Goal: Information Seeking & Learning: Learn about a topic

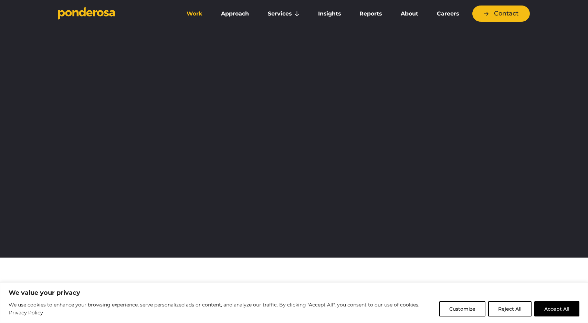
click at [197, 12] on link "Work" at bounding box center [195, 14] width 32 height 14
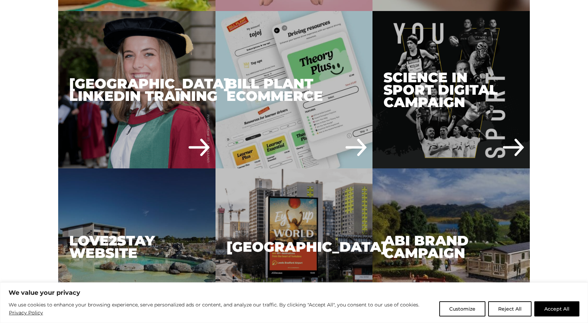
scroll to position [1320, 0]
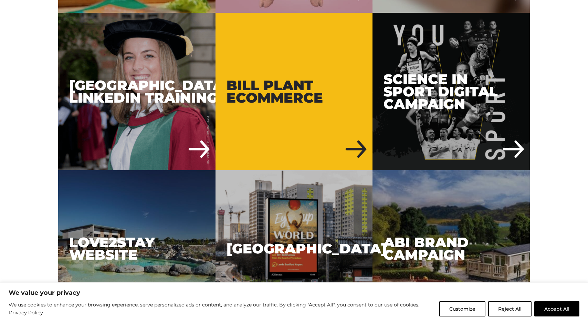
click at [267, 81] on div "Bill Plant eCommerce" at bounding box center [293, 91] width 157 height 157
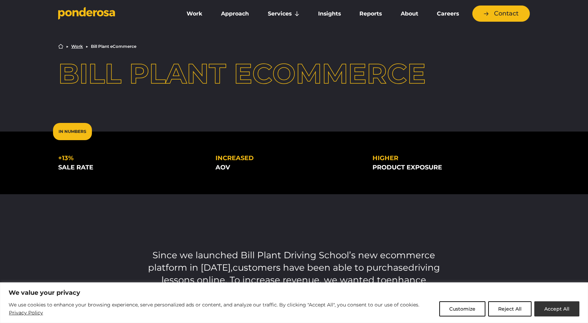
click at [547, 307] on button "Accept All" at bounding box center [556, 308] width 45 height 15
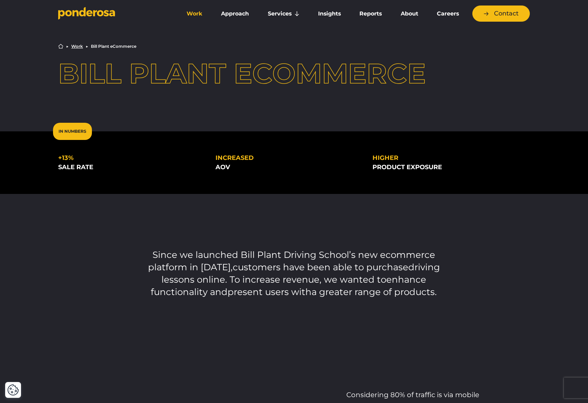
click at [190, 14] on link "Work" at bounding box center [195, 14] width 32 height 14
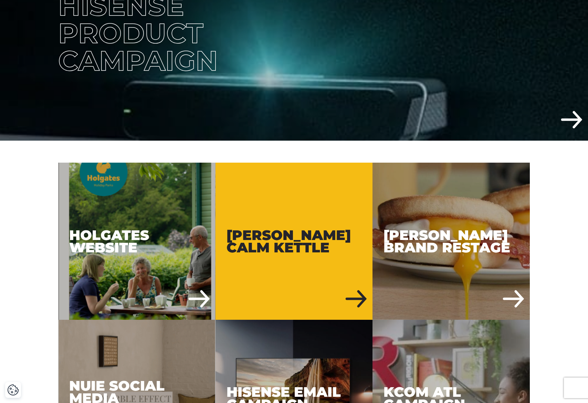
scroll to position [329, 0]
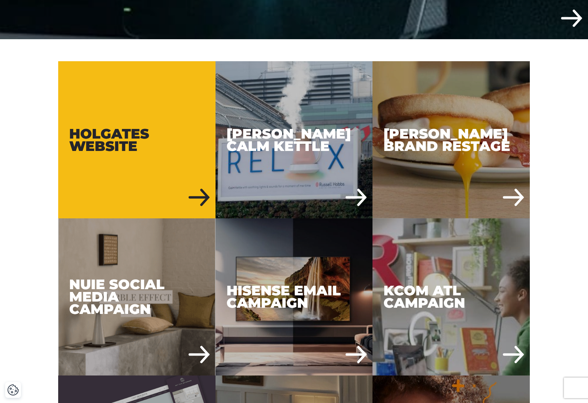
drag, startPoint x: 128, startPoint y: 165, endPoint x: 119, endPoint y: 192, distance: 28.6
click at [128, 165] on div "Holgates Website" at bounding box center [136, 139] width 157 height 157
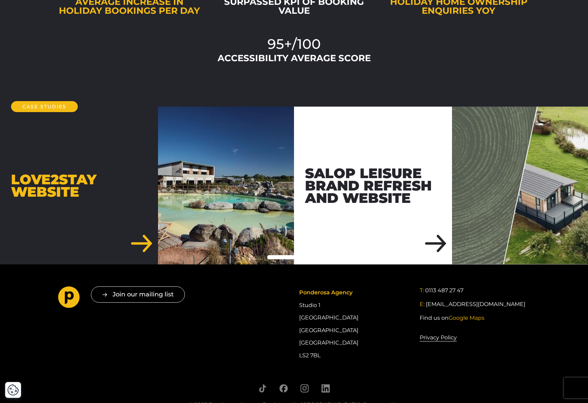
scroll to position [2927, 0]
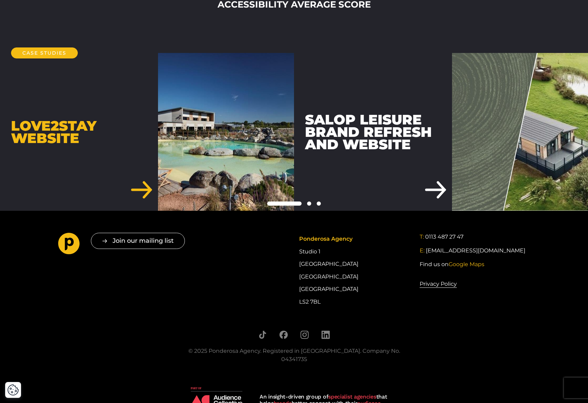
click at [407, 150] on div "Salop Leisure Brand refresh and website" at bounding box center [373, 132] width 158 height 158
